Goal: Entertainment & Leisure: Consume media (video, audio)

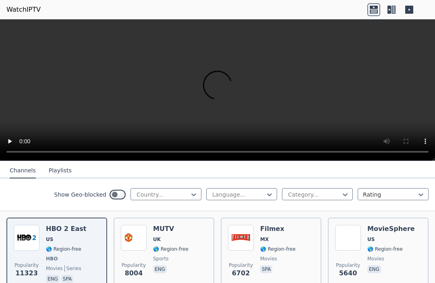
scroll to position [88, 0]
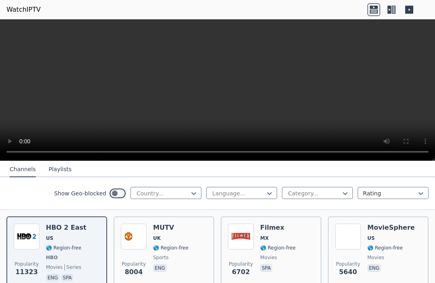
click at [74, 248] on span "🌎 Region-free" at bounding box center [63, 247] width 35 height 6
click at [67, 237] on span "US" at bounding box center [66, 238] width 40 height 6
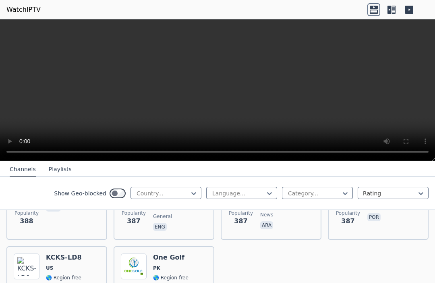
scroll to position [5232, 0]
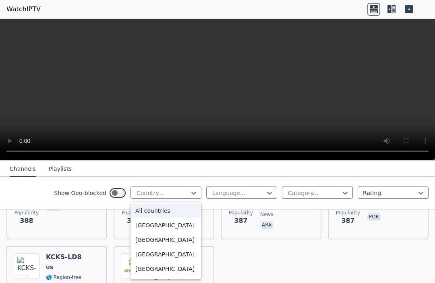
click at [173, 212] on div "All countries" at bounding box center [166, 211] width 71 height 15
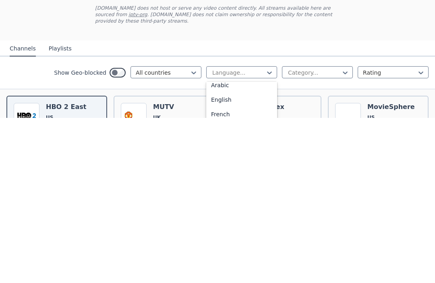
scroll to position [0, 0]
click at [234, 257] on div "English" at bounding box center [241, 264] width 71 height 15
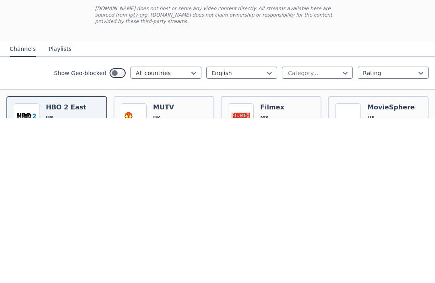
scroll to position [0, 0]
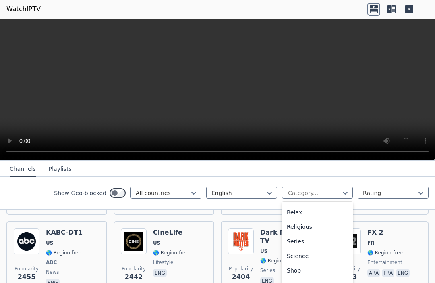
scroll to position [329, 0]
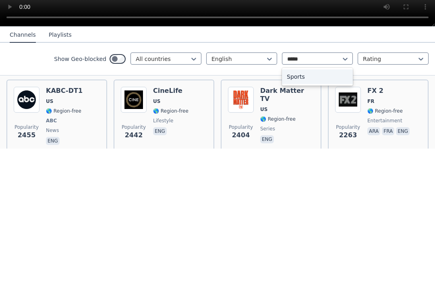
click at [299, 204] on div "Sports" at bounding box center [317, 211] width 71 height 15
type input "*****"
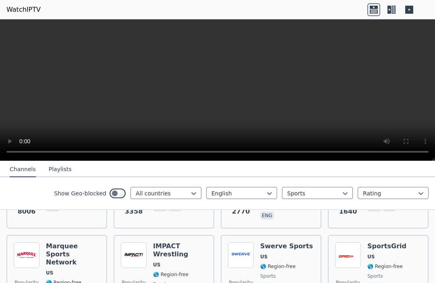
scroll to position [144, 0]
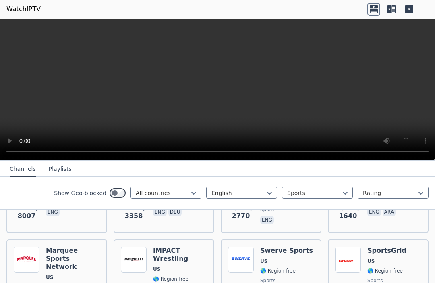
click at [58, 159] on video at bounding box center [217, 89] width 435 height 141
click at [60, 167] on button "Playlists" at bounding box center [60, 169] width 23 height 15
